Goal: Task Accomplishment & Management: Use online tool/utility

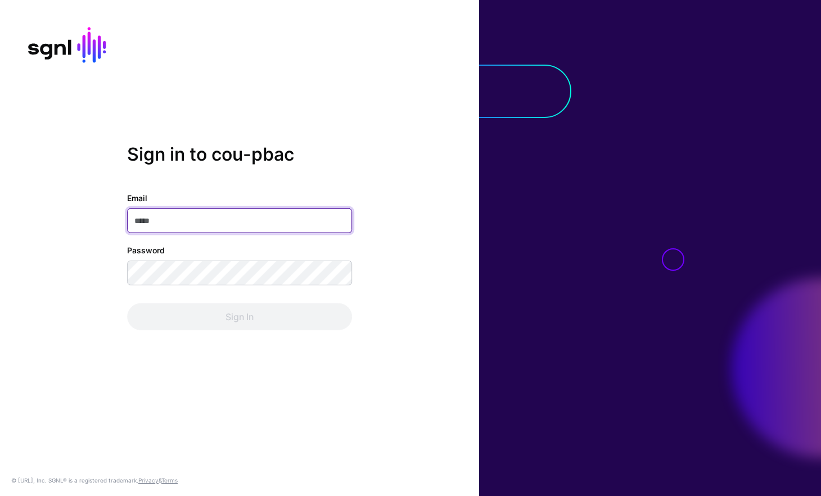
type input "**********"
click at [213, 318] on div "Sign In" at bounding box center [239, 317] width 225 height 27
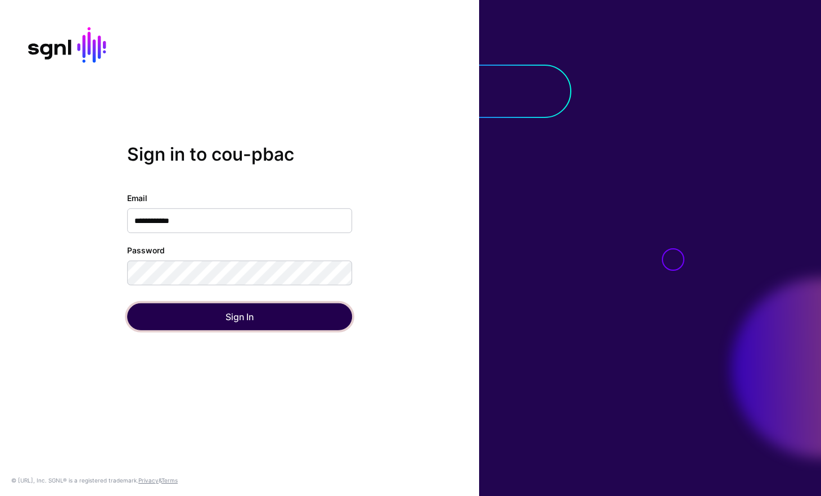
click at [213, 318] on button "Sign In" at bounding box center [239, 317] width 225 height 27
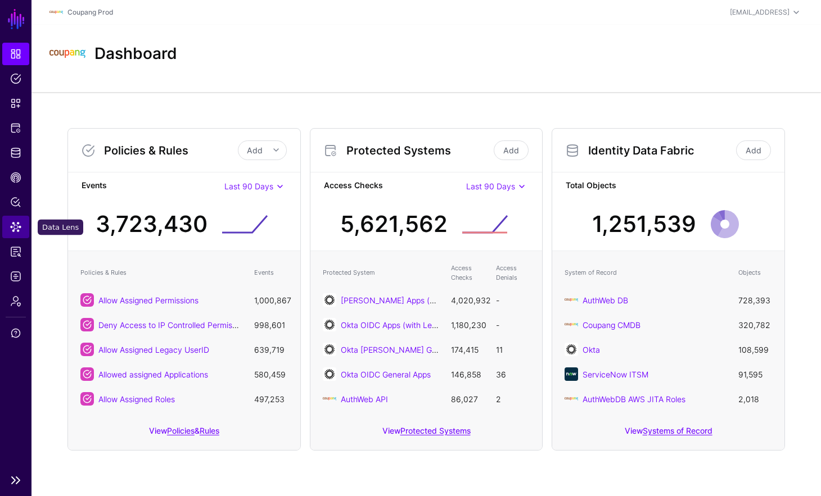
click at [19, 220] on link "Data Lens" at bounding box center [15, 227] width 27 height 22
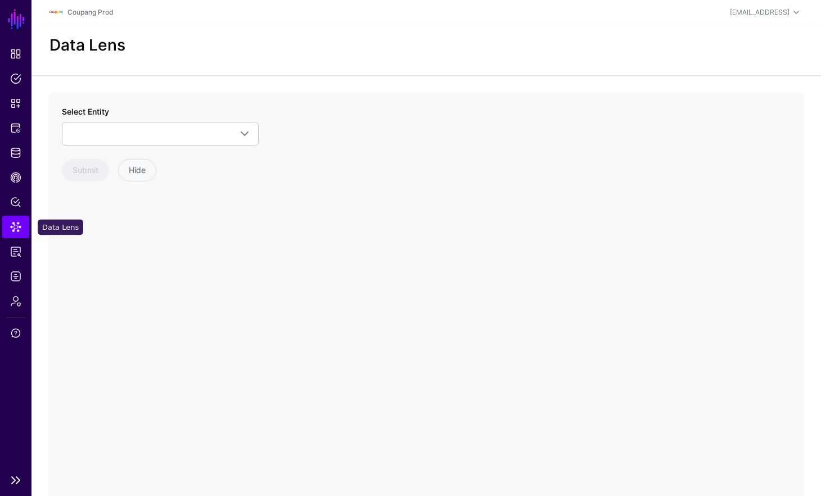
click at [21, 236] on link "Data Lens" at bounding box center [15, 227] width 27 height 22
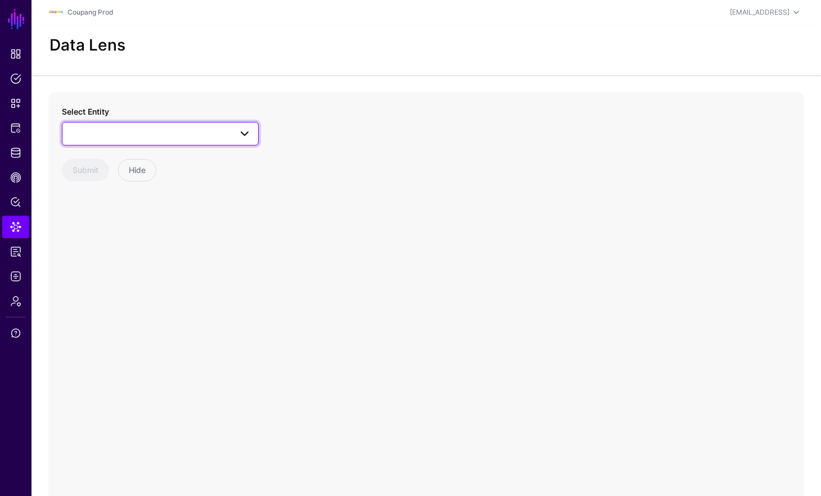
click at [168, 135] on span at bounding box center [160, 133] width 182 height 13
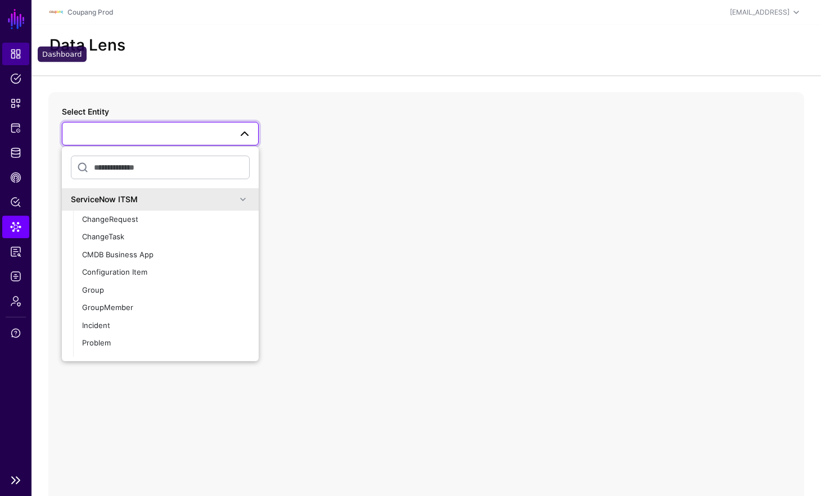
click at [17, 58] on span "Dashboard" at bounding box center [15, 53] width 11 height 11
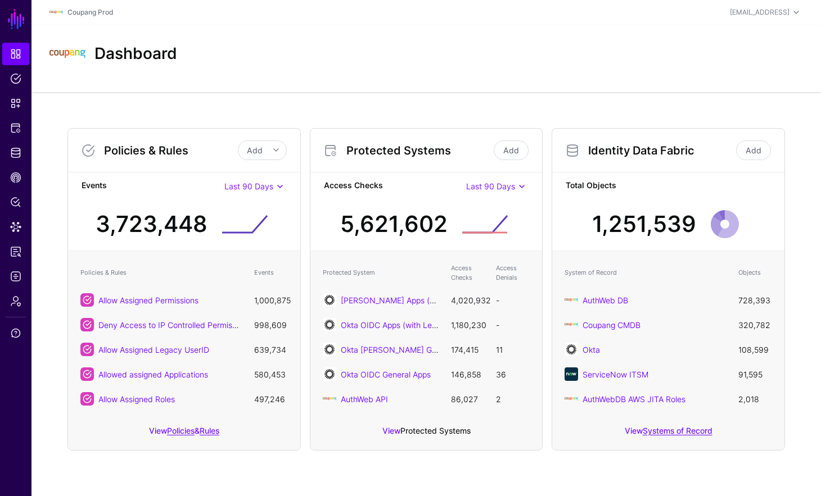
click at [410, 434] on link "Protected Systems" at bounding box center [435, 431] width 70 height 10
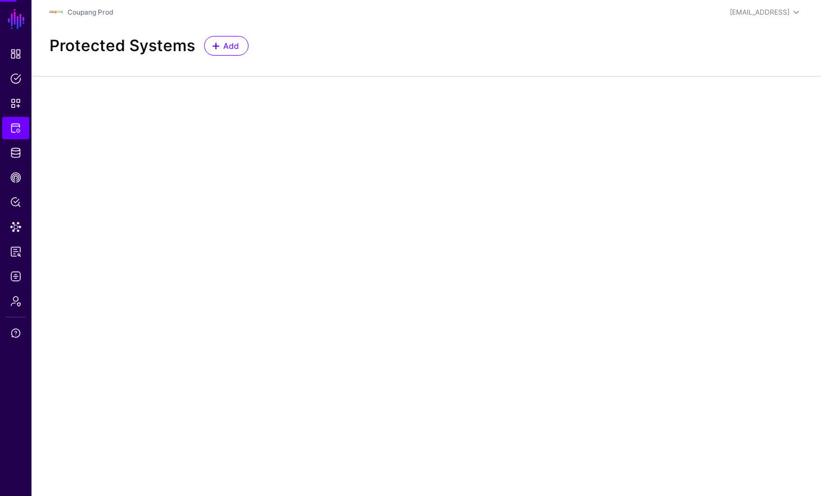
click at [410, 432] on main "SGNL Dashboard Policies Snippets Protected Systems Identity Data Fabric CAEP Hu…" at bounding box center [410, 248] width 821 height 496
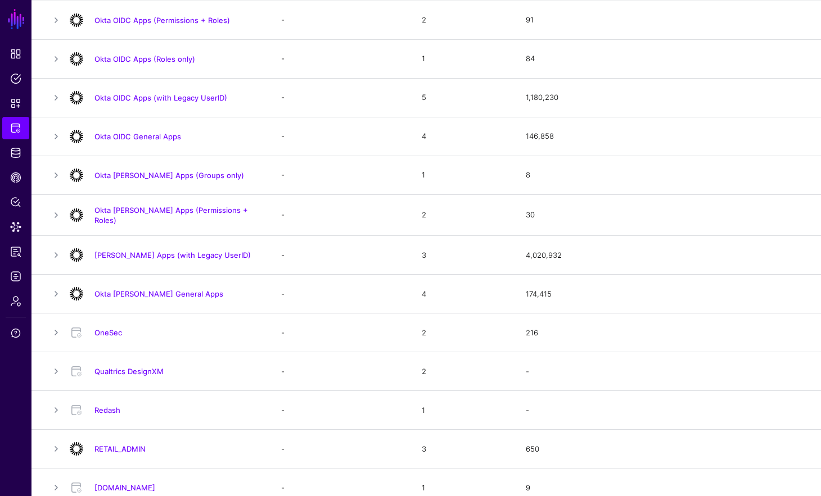
scroll to position [786, 0]
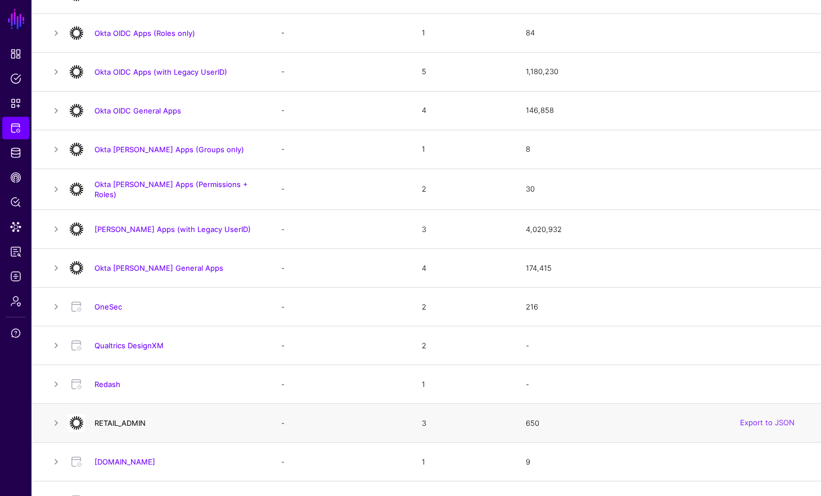
click at [115, 419] on link "RETAIL_ADMIN" at bounding box center [119, 423] width 51 height 9
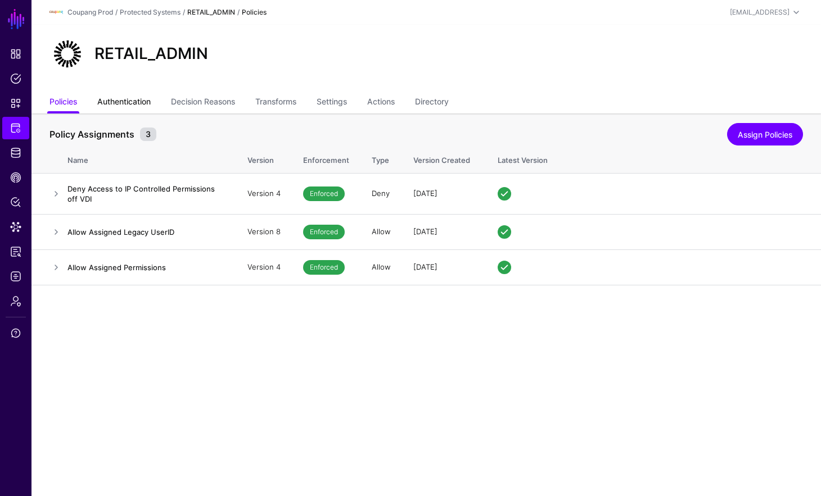
click at [125, 106] on link "Authentication" at bounding box center [123, 102] width 53 height 21
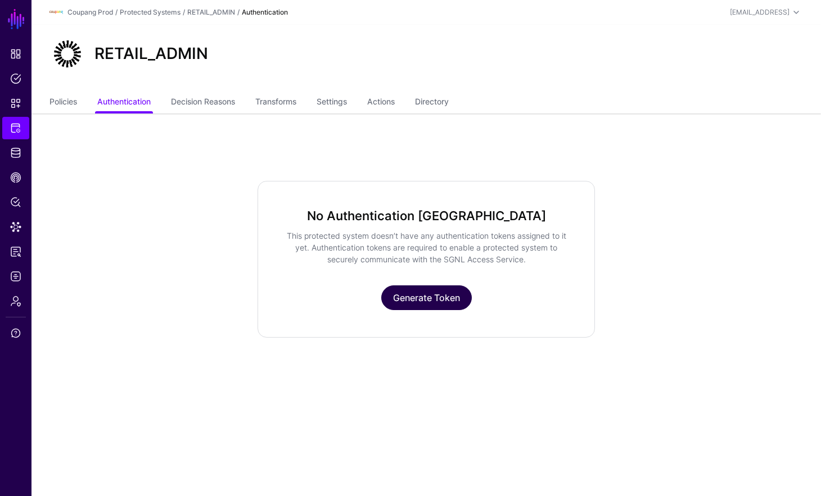
click at [453, 295] on link "Generate Token" at bounding box center [426, 298] width 91 height 25
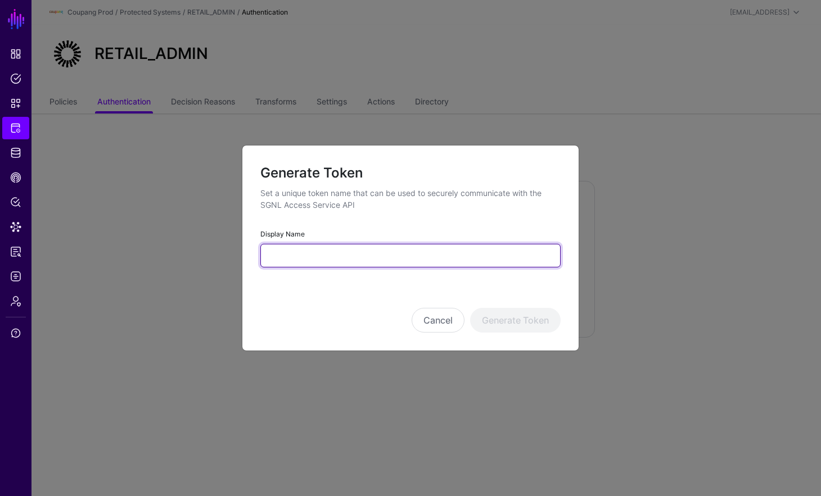
click at [397, 259] on input "Display Name" at bounding box center [410, 256] width 300 height 24
type input "*********"
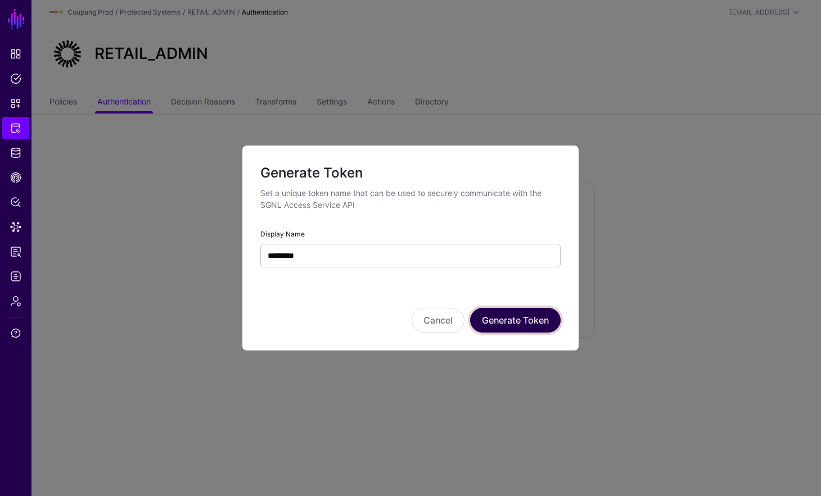
click at [531, 323] on button "Generate Token" at bounding box center [515, 320] width 91 height 25
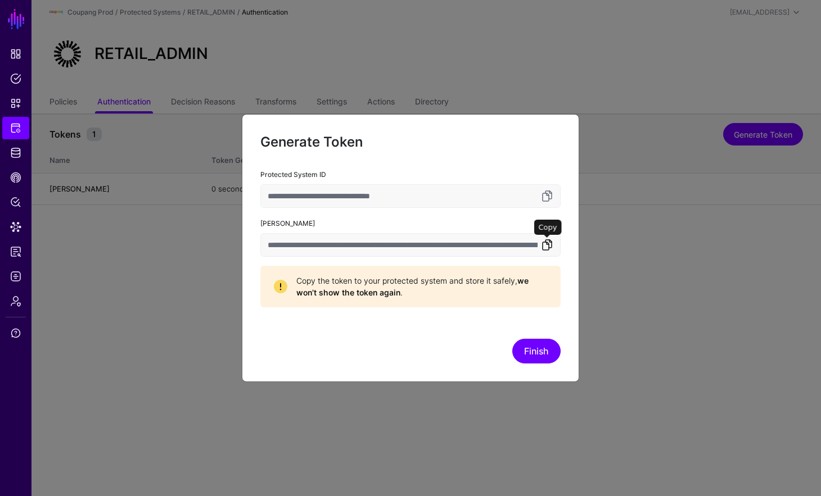
click at [548, 249] on link at bounding box center [546, 244] width 13 height 13
click at [523, 346] on button "Finish" at bounding box center [536, 351] width 48 height 25
